Goal: Task Accomplishment & Management: Use online tool/utility

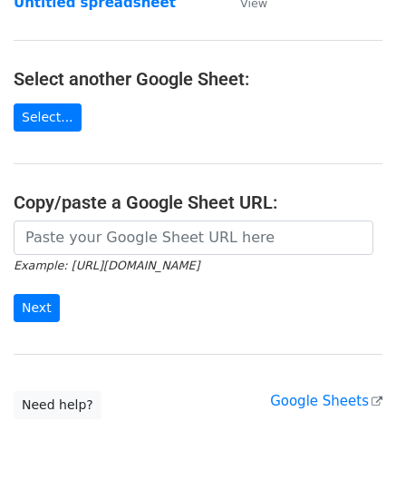
scroll to position [181, 0]
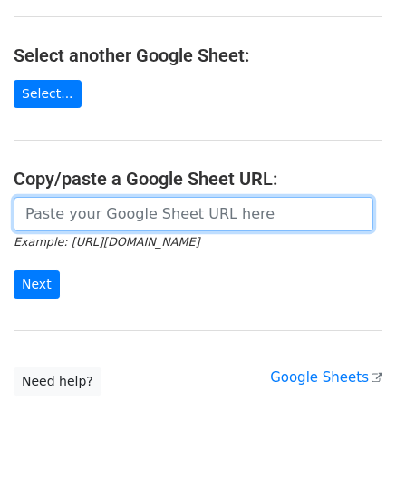
click at [139, 211] on input "url" at bounding box center [194, 214] width 360 height 34
paste input "[URL][DOMAIN_NAME]"
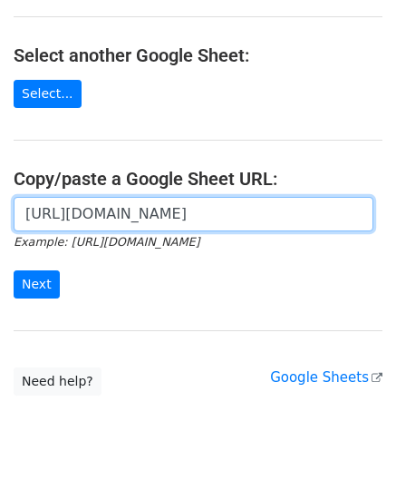
scroll to position [0, 419]
type input "[URL][DOMAIN_NAME]"
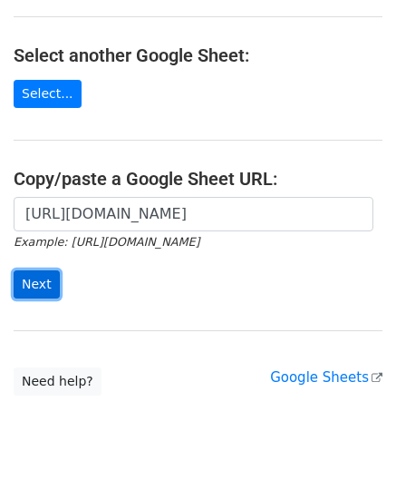
scroll to position [0, 0]
click at [42, 280] on input "Next" at bounding box center [37, 284] width 46 height 28
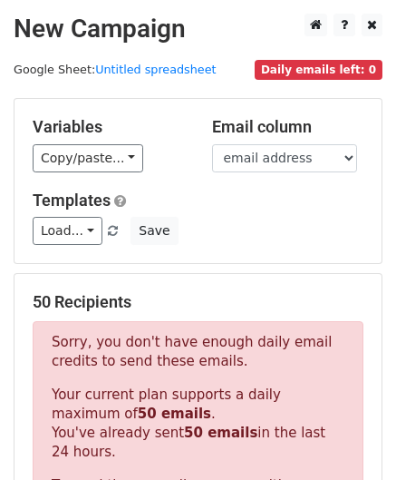
scroll to position [612, 0]
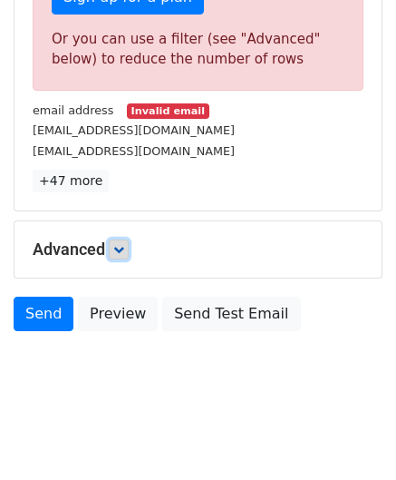
click at [124, 244] on icon at bounding box center [118, 249] width 11 height 11
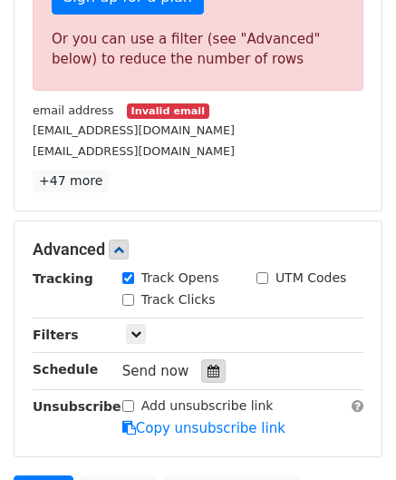
click at [210, 359] on div at bounding box center [213, 371] width 24 height 24
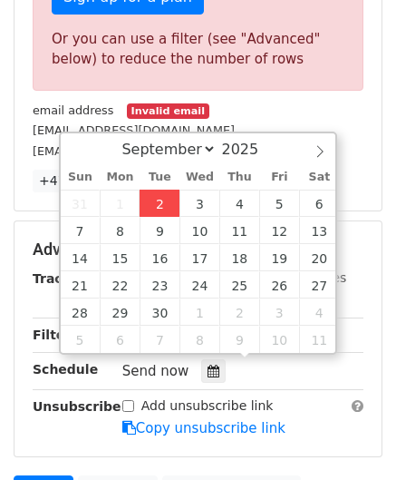
type input "2025-09-02 12:00"
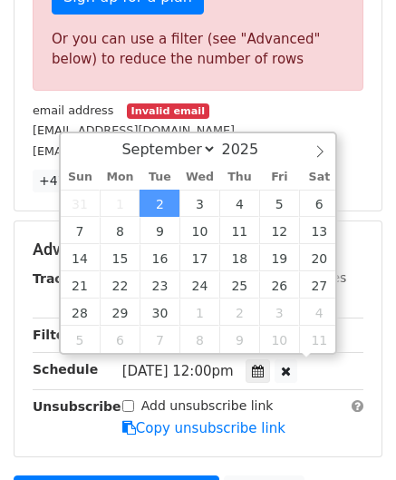
scroll to position [0, 0]
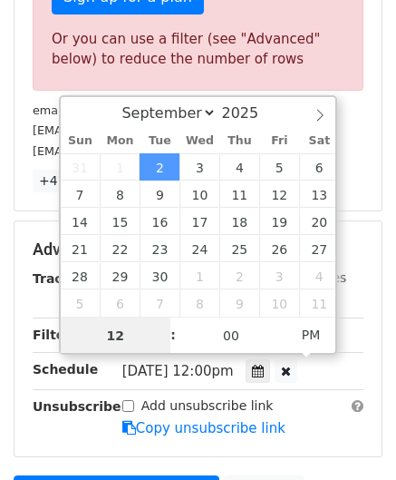
paste input "4"
type input "4"
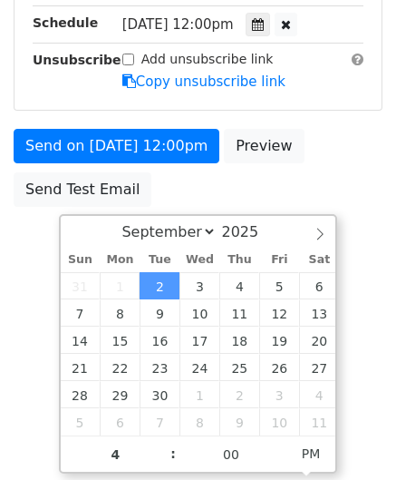
type input "2025-09-02 16:00"
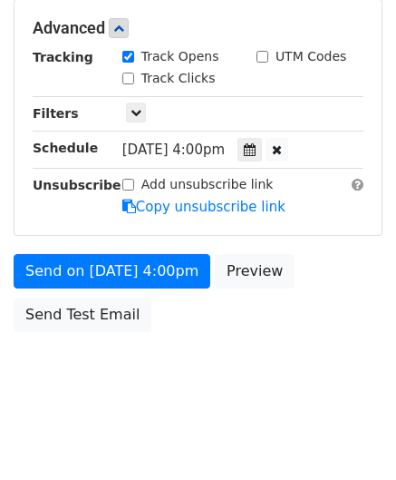
scroll to position [832, 0]
